Goal: Information Seeking & Learning: Learn about a topic

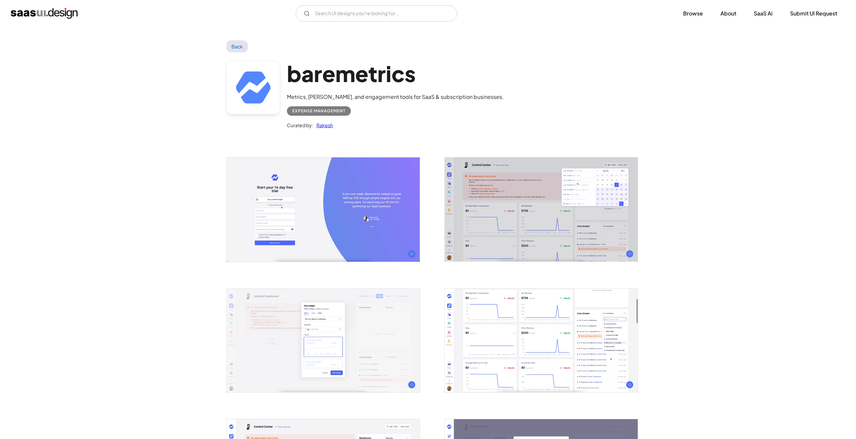
scroll to position [1244, 0]
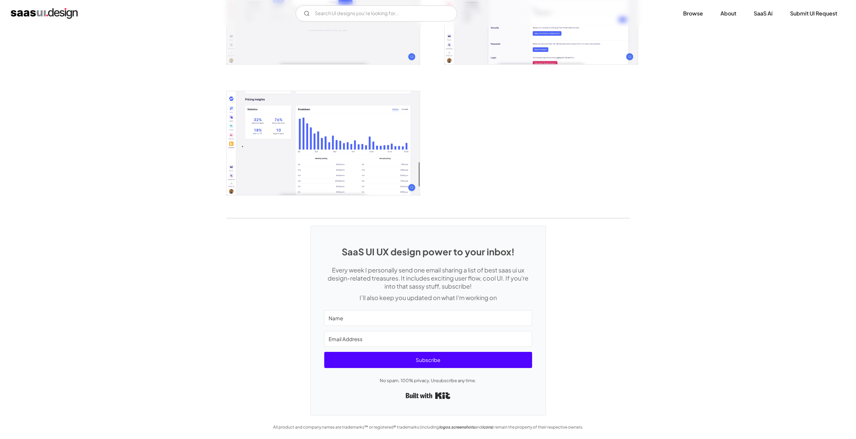
drag, startPoint x: 0, startPoint y: 0, endPoint x: 132, endPoint y: 155, distance: 203.7
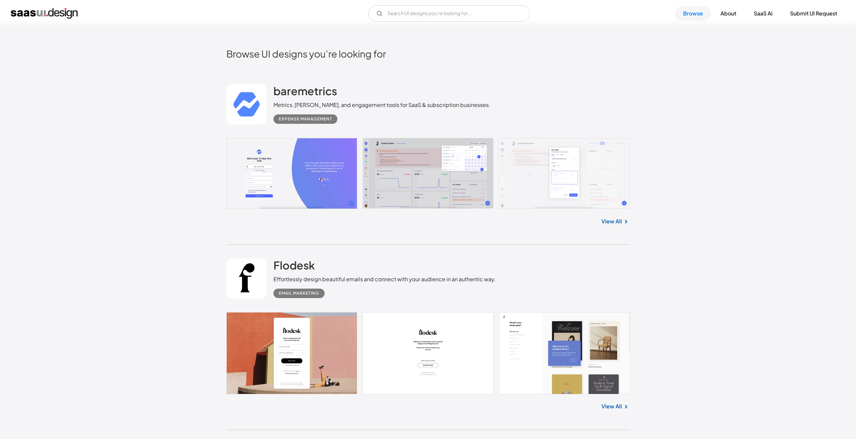
scroll to position [236, 0]
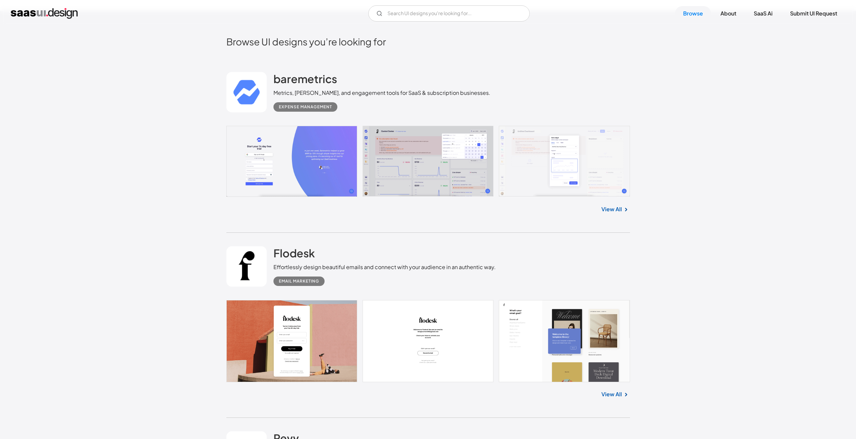
click at [403, 155] on link at bounding box center [428, 161] width 404 height 71
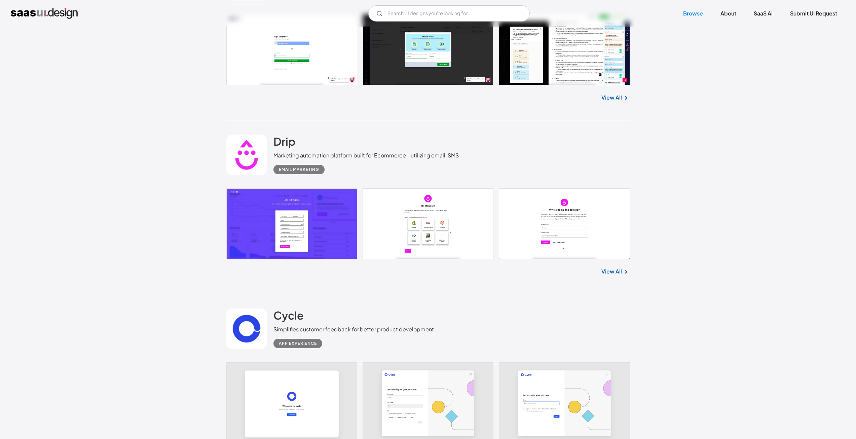
scroll to position [875, 0]
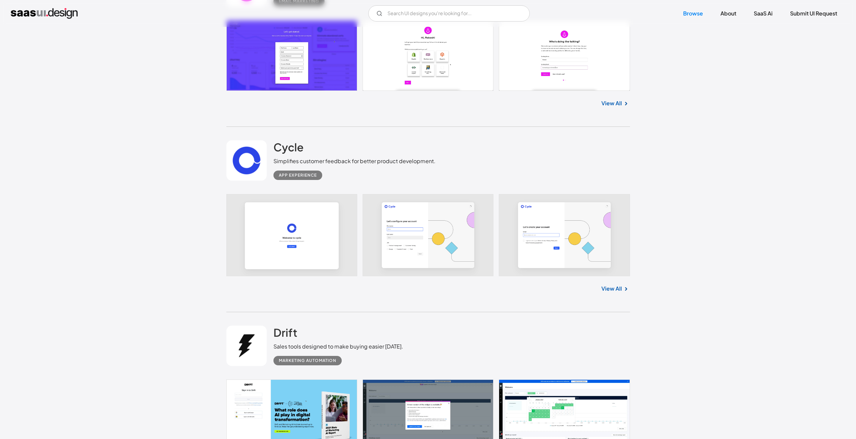
click at [623, 288] on img at bounding box center [626, 289] width 8 height 8
click at [614, 291] on link "View All" at bounding box center [612, 289] width 21 height 8
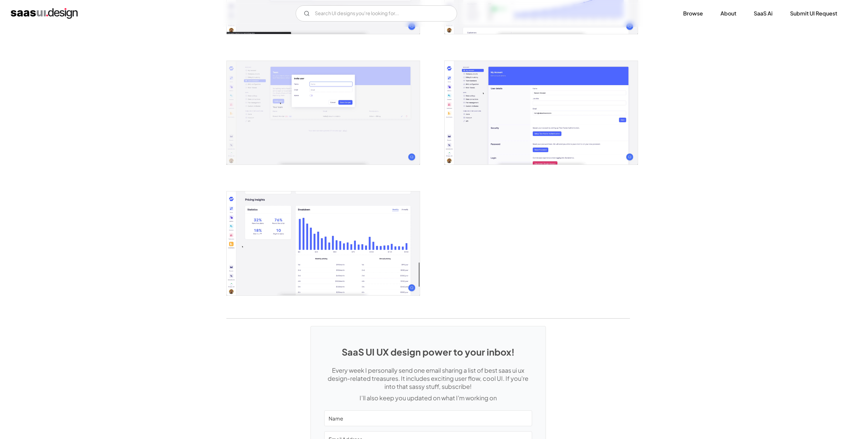
scroll to position [1244, 0]
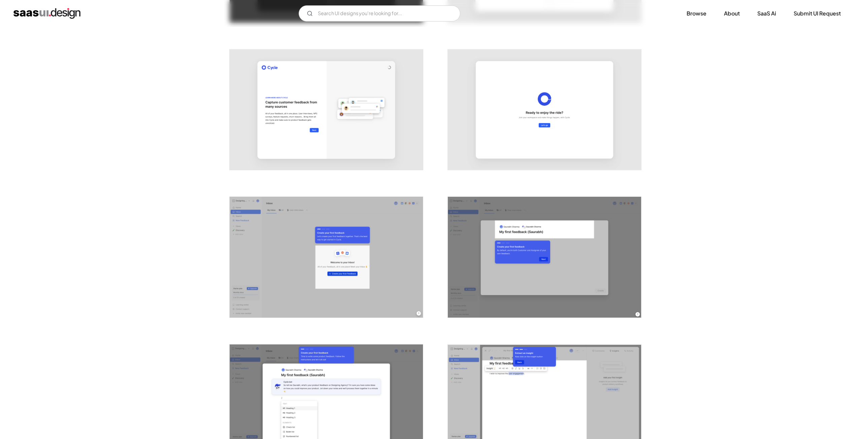
scroll to position [572, 0]
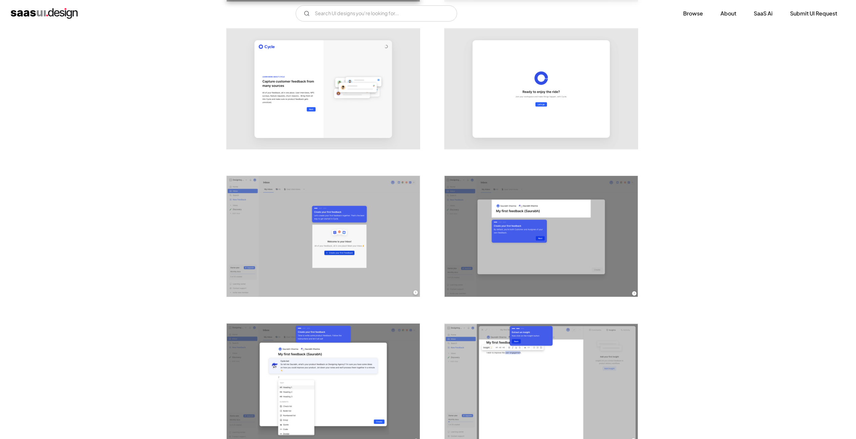
click at [290, 226] on img "open lightbox" at bounding box center [323, 236] width 193 height 121
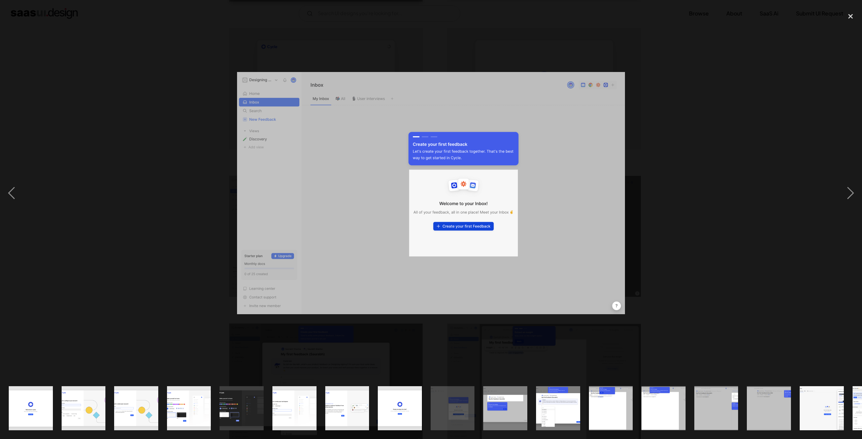
click at [171, 215] on div at bounding box center [431, 193] width 862 height 369
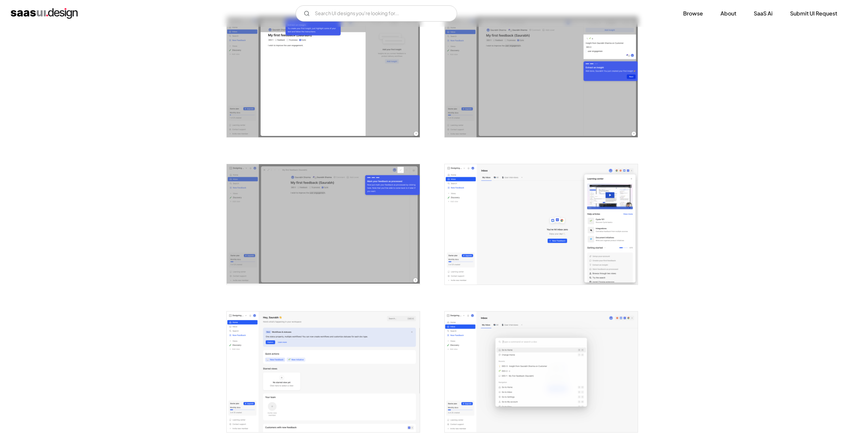
scroll to position [1043, 0]
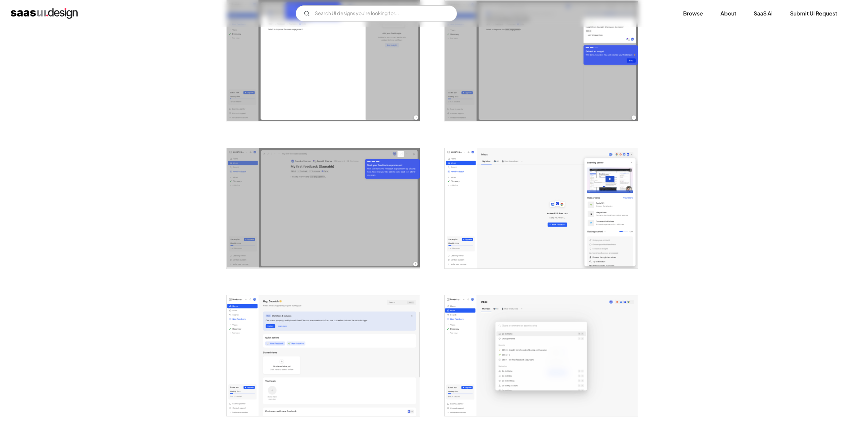
click at [513, 217] on img "open lightbox" at bounding box center [541, 208] width 193 height 121
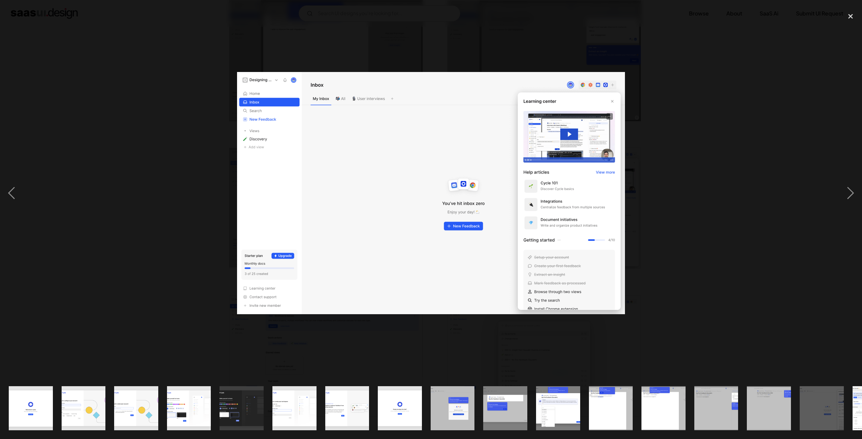
click at [142, 197] on div at bounding box center [431, 193] width 862 height 369
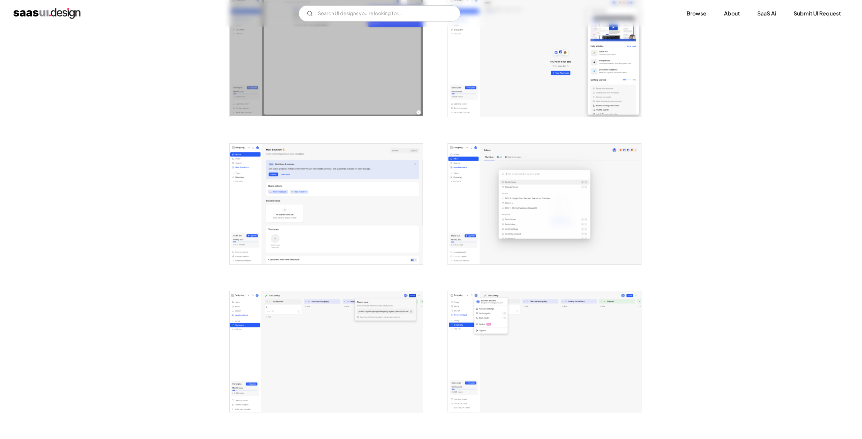
scroll to position [1212, 0]
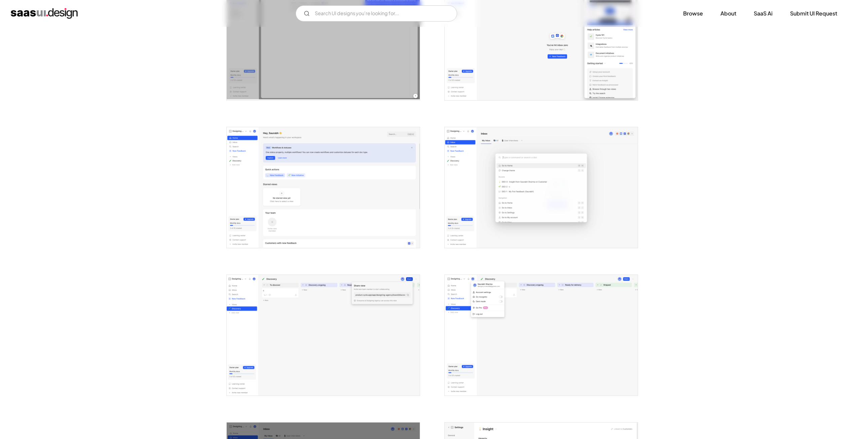
click at [311, 166] on img "open lightbox" at bounding box center [323, 187] width 193 height 121
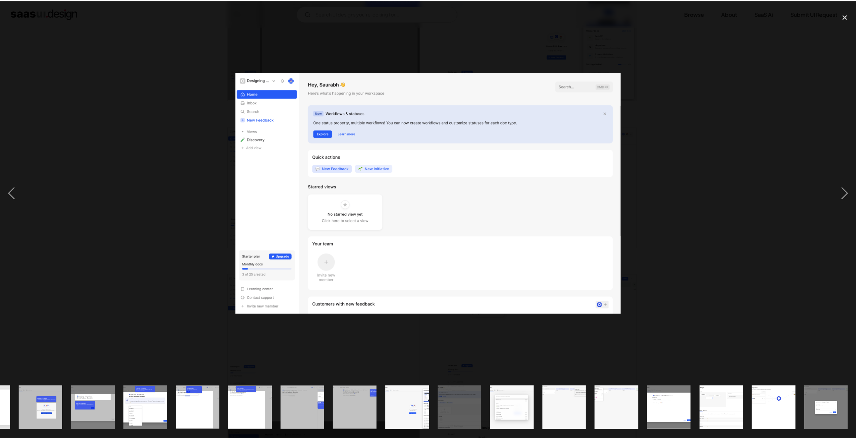
scroll to position [0, 412]
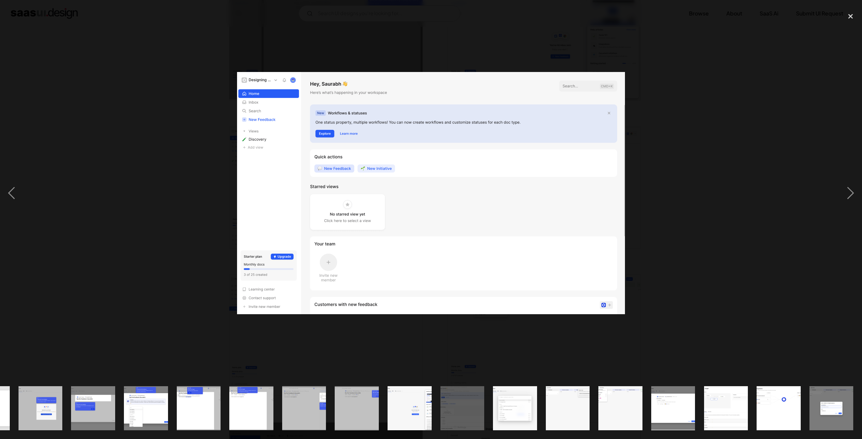
click at [170, 179] on div at bounding box center [431, 193] width 862 height 369
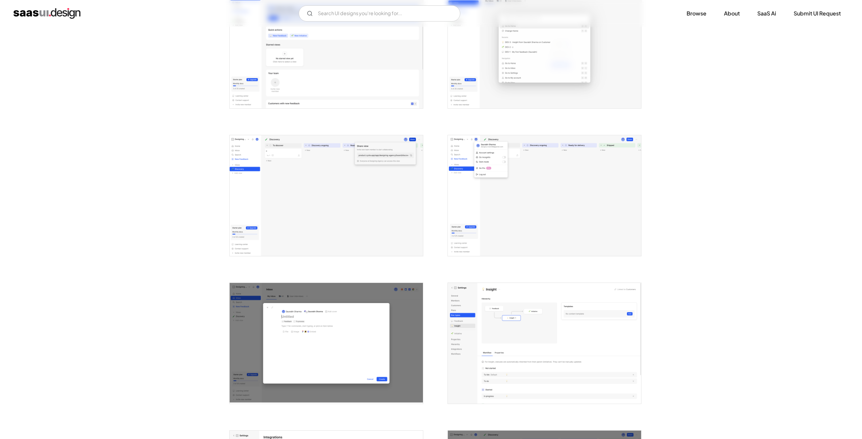
scroll to position [1380, 0]
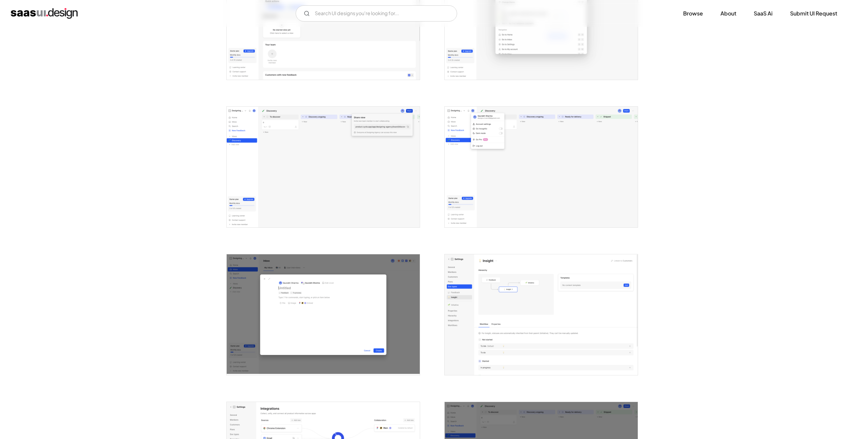
click at [598, 167] on img "open lightbox" at bounding box center [541, 167] width 193 height 121
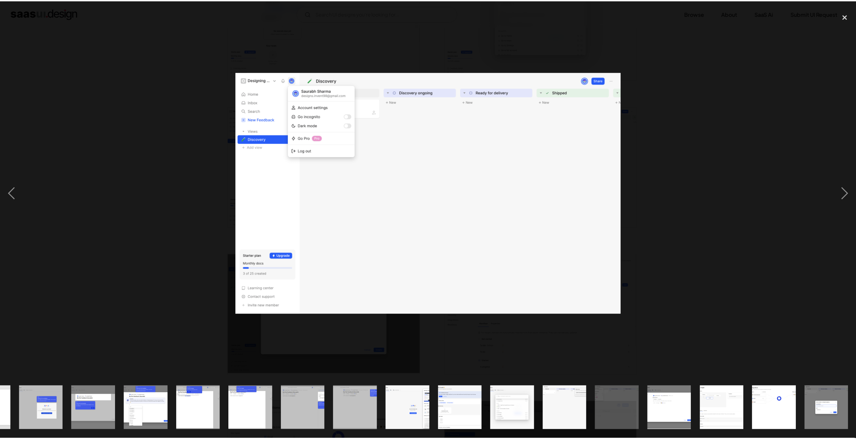
scroll to position [0, 412]
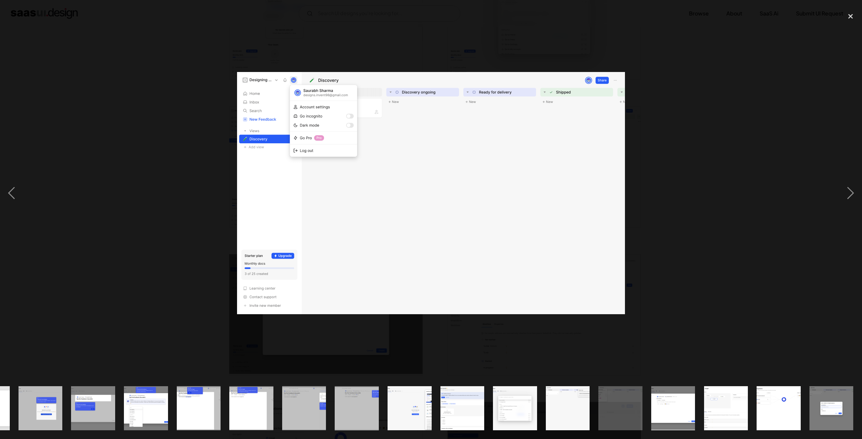
click at [136, 161] on div at bounding box center [431, 193] width 862 height 369
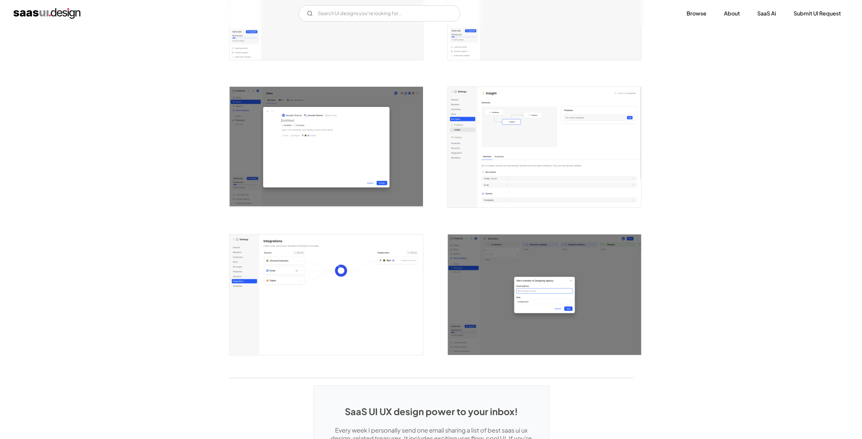
scroll to position [1548, 0]
click at [329, 304] on img "open lightbox" at bounding box center [323, 294] width 193 height 121
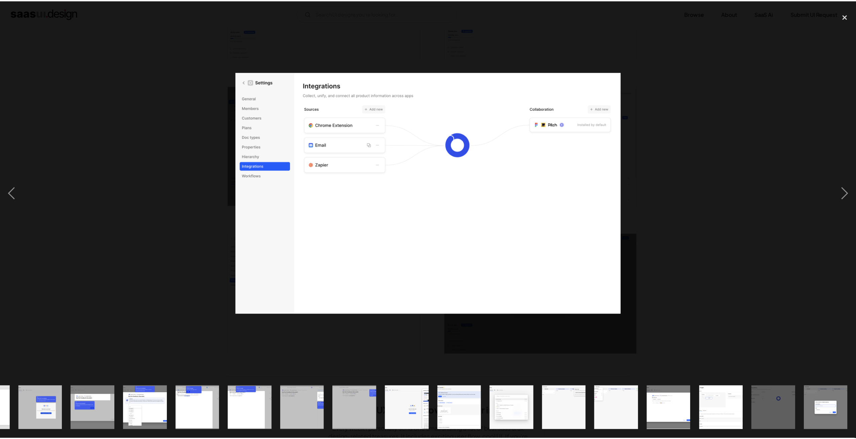
scroll to position [0, 412]
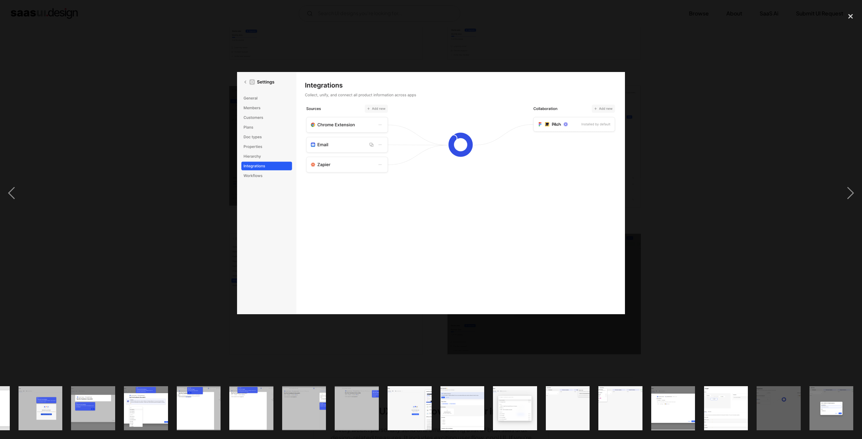
click at [119, 213] on div at bounding box center [431, 193] width 862 height 369
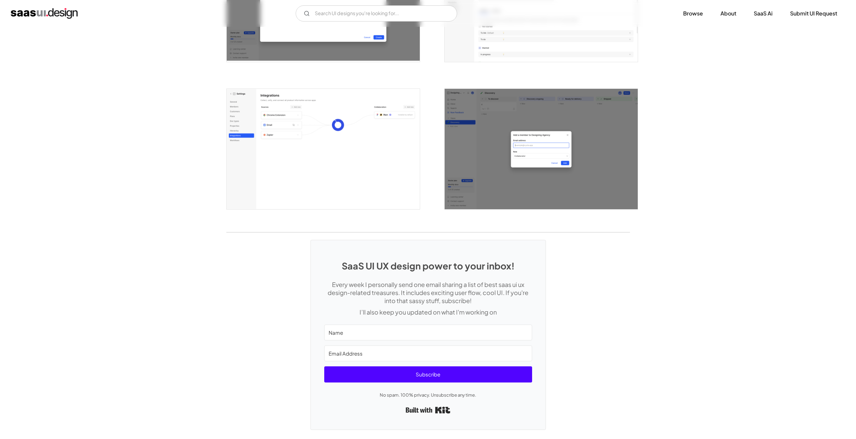
scroll to position [1708, 0]
